Goal: Navigation & Orientation: Find specific page/section

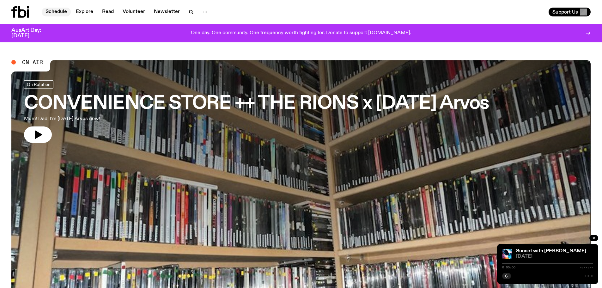
click at [54, 11] on link "Schedule" at bounding box center [56, 12] width 29 height 9
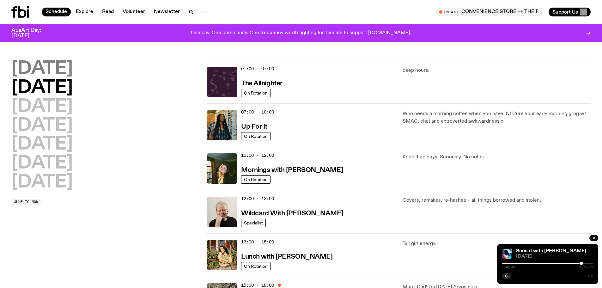
click at [48, 71] on h2 "[DATE]" at bounding box center [41, 69] width 61 height 18
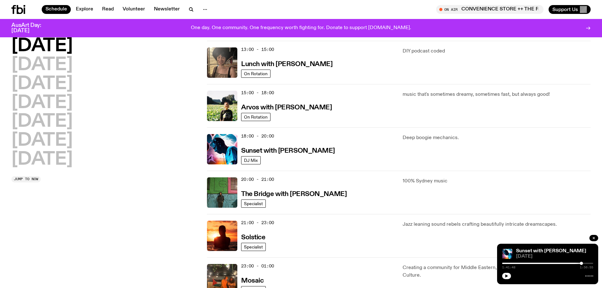
scroll to position [188, 0]
click at [254, 157] on link "DJ Mix" at bounding box center [251, 160] width 20 height 8
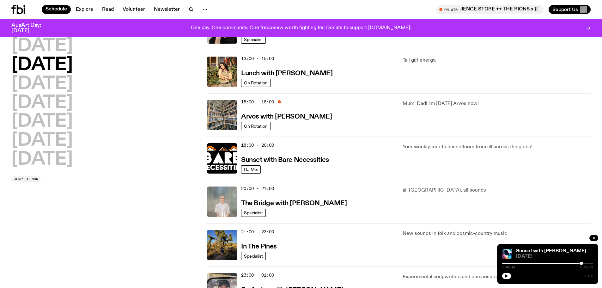
scroll to position [142, 0]
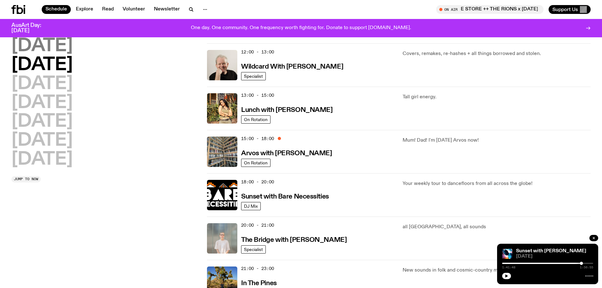
click at [58, 47] on h2 "[DATE]" at bounding box center [41, 46] width 61 height 18
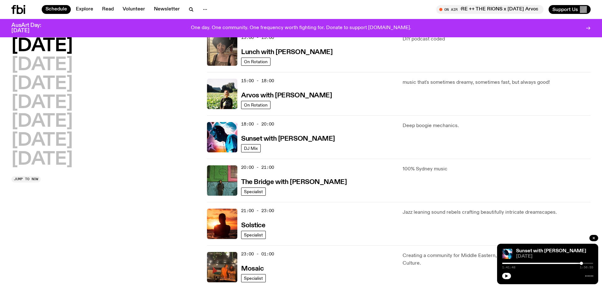
scroll to position [168, 0]
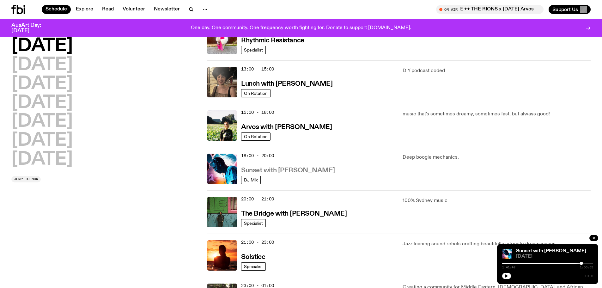
click at [271, 169] on h3 "Sunset with [PERSON_NAME]" at bounding box center [288, 170] width 94 height 7
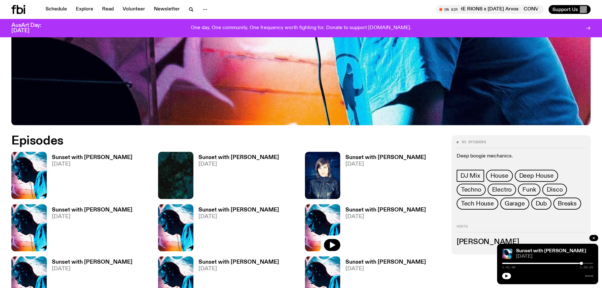
scroll to position [292, 0]
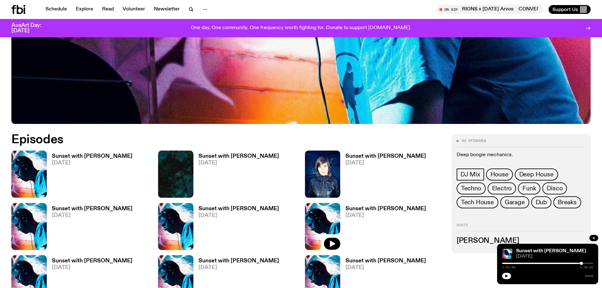
click at [92, 155] on h3 "Sunset with [PERSON_NAME]" at bounding box center [92, 156] width 81 height 5
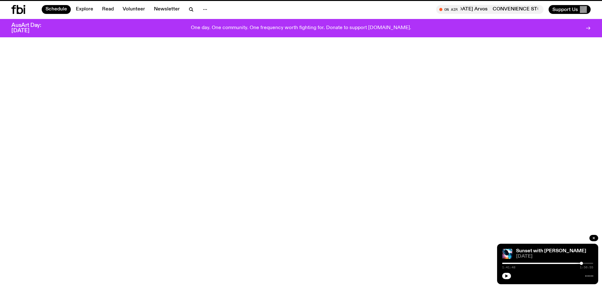
scroll to position [168, 0]
